Goal: Task Accomplishment & Management: Manage account settings

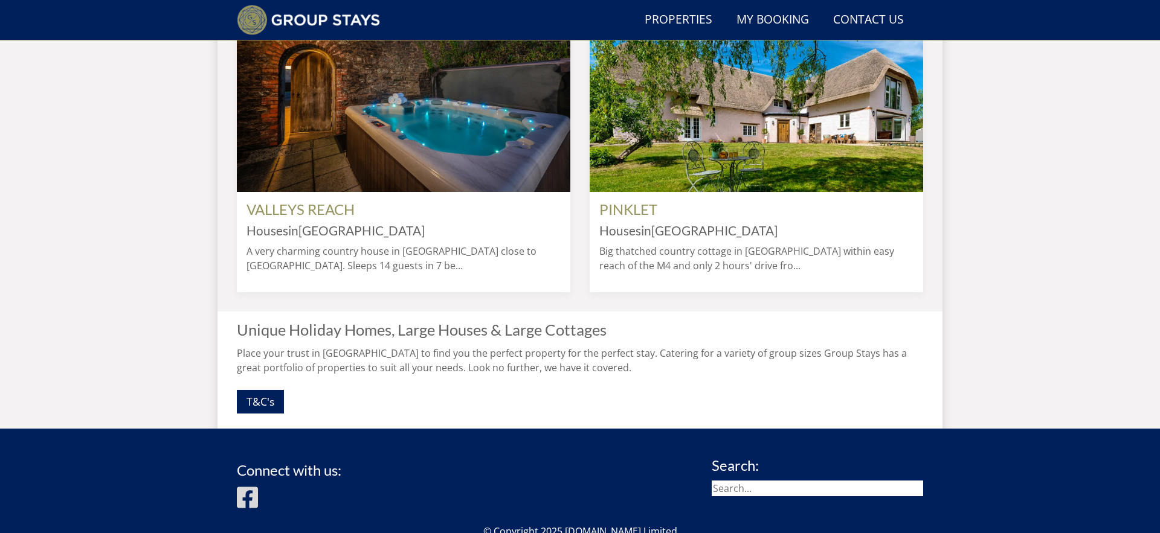
scroll to position [1239, 0]
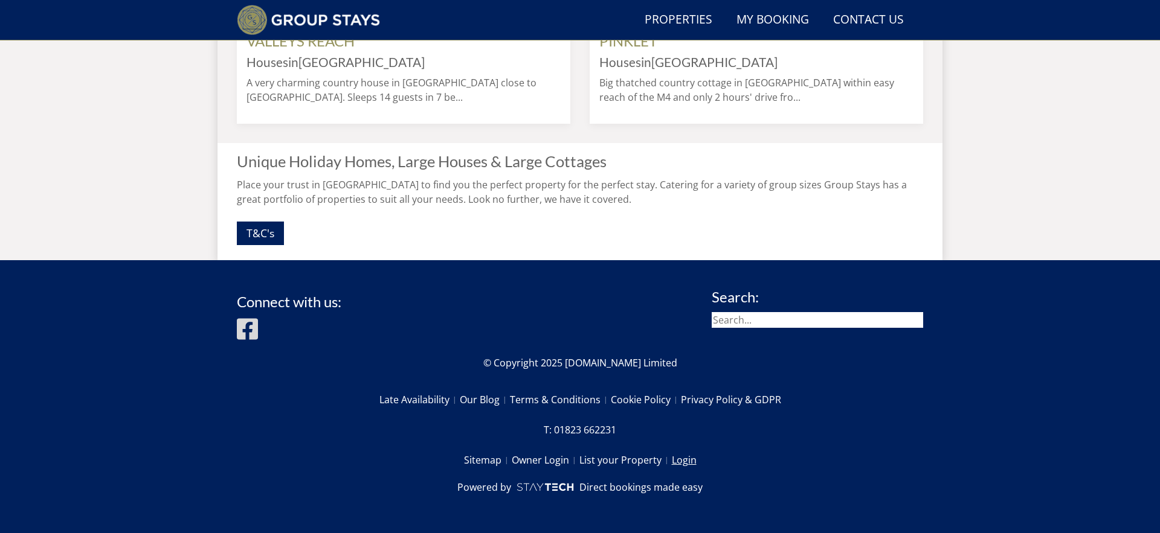
click at [681, 457] on link "Login" at bounding box center [684, 460] width 25 height 21
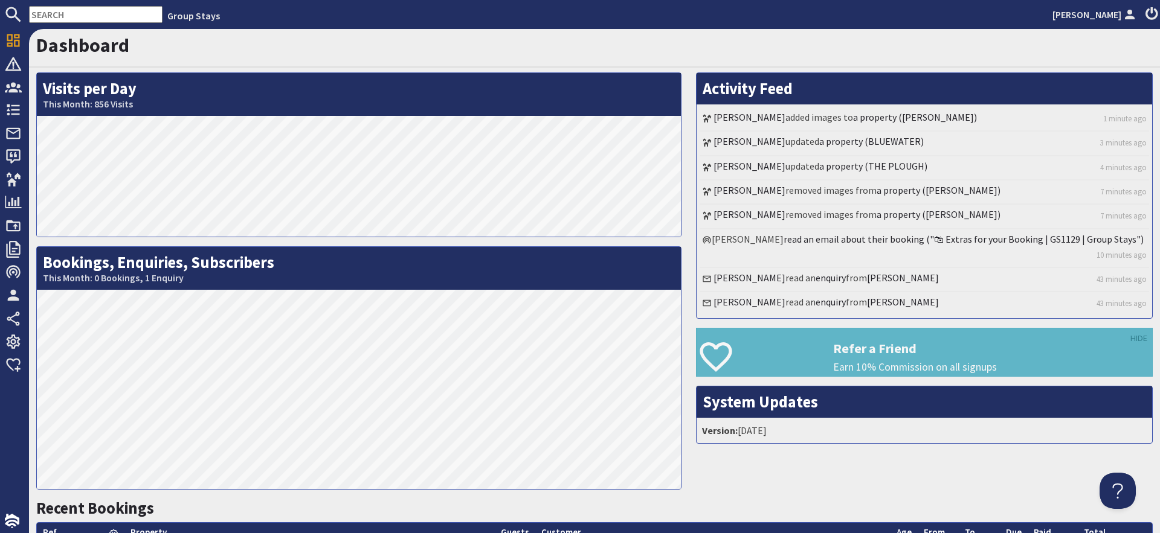
click at [110, 22] on input "text" at bounding box center [95, 14] width 133 height 17
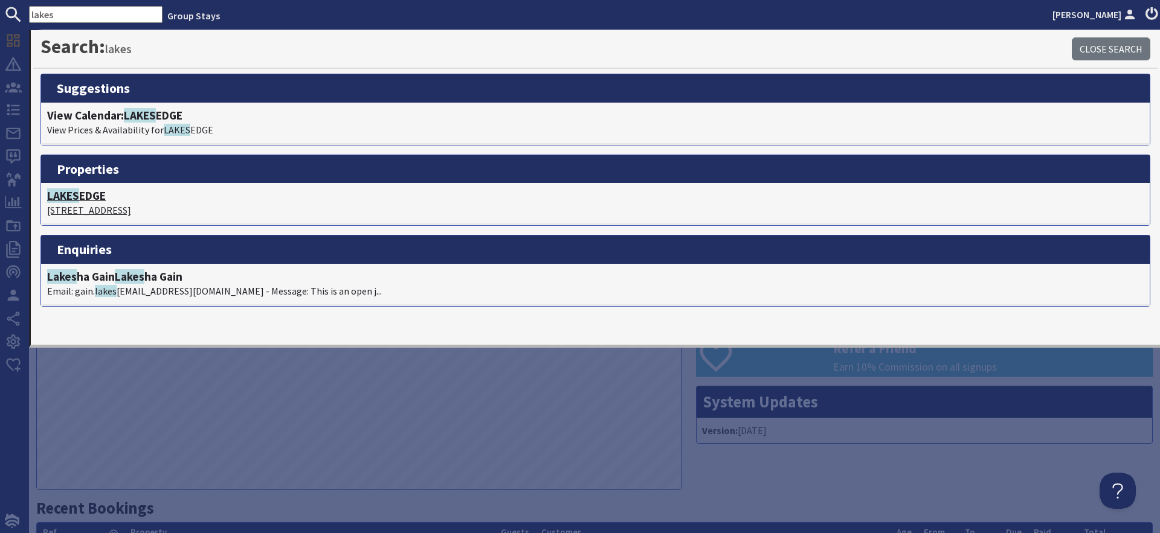
type input "lakes"
click at [97, 197] on h4 "LAKES EDGE" at bounding box center [595, 196] width 1096 height 14
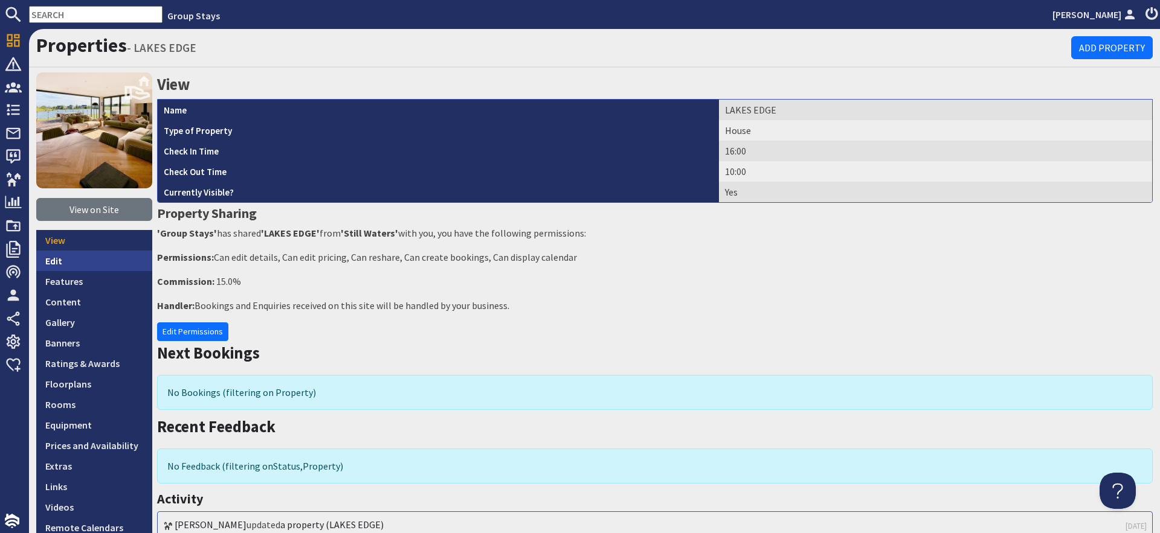
click at [112, 263] on link "Edit" at bounding box center [94, 261] width 116 height 21
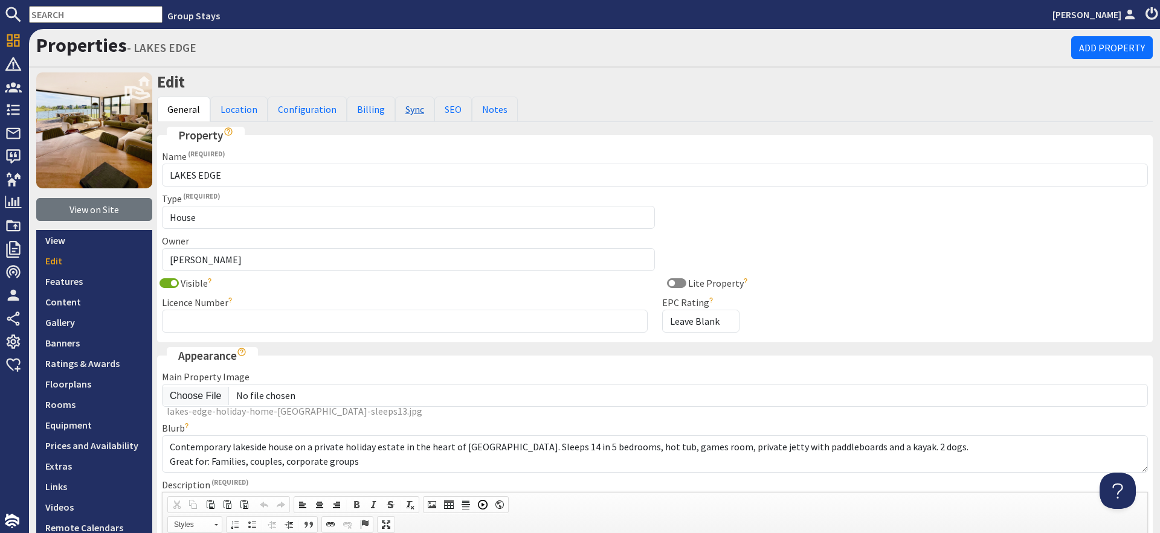
click at [397, 108] on link "Sync" at bounding box center [414, 109] width 39 height 25
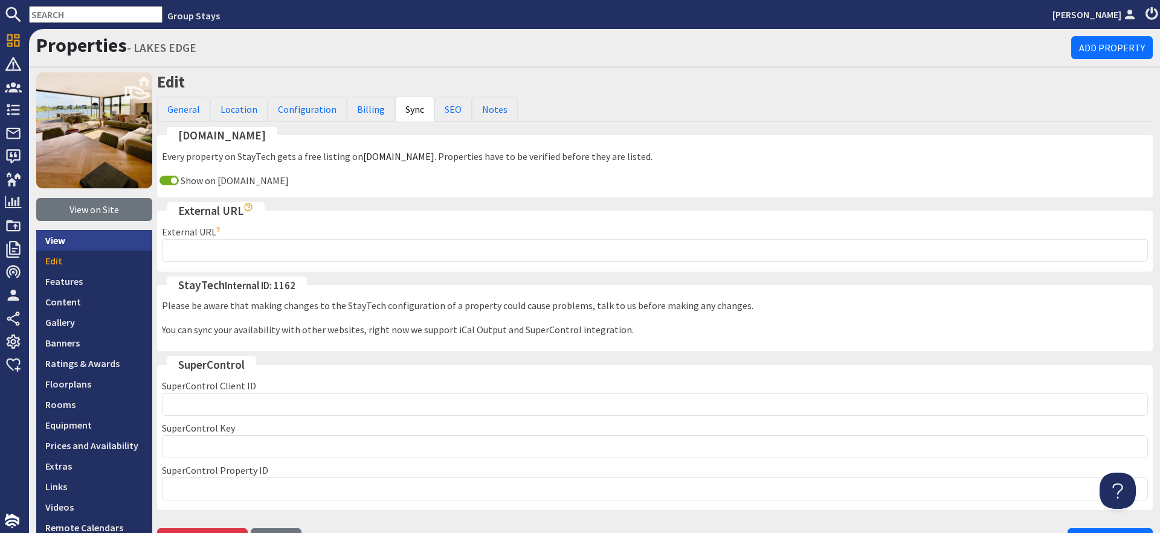
click at [110, 241] on link "View" at bounding box center [94, 240] width 116 height 21
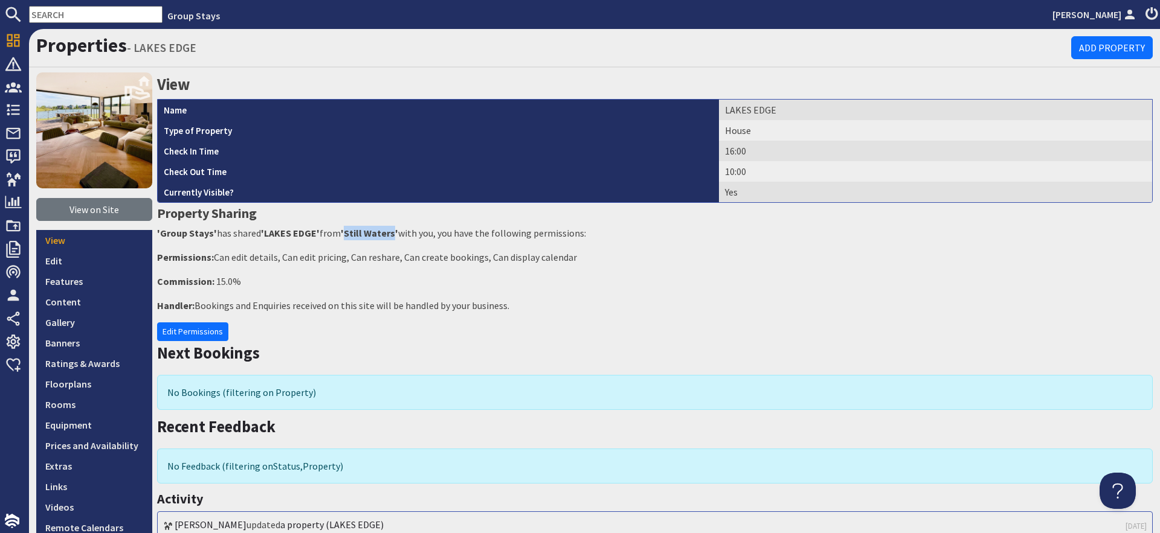
drag, startPoint x: 344, startPoint y: 234, endPoint x: 393, endPoint y: 229, distance: 49.2
click at [393, 229] on strong "'Still Waters'" at bounding box center [369, 233] width 57 height 12
copy strong "Still Waters"
